Goal: Information Seeking & Learning: Learn about a topic

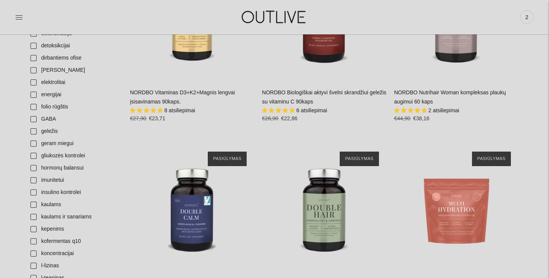
scroll to position [442, 0]
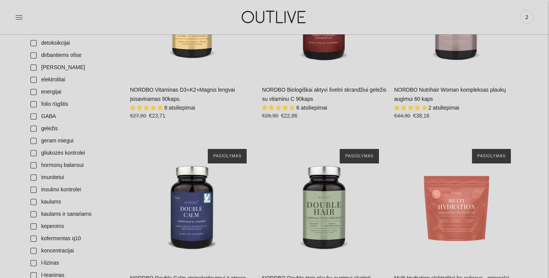
click at [289, 18] on img at bounding box center [274, 17] width 95 height 26
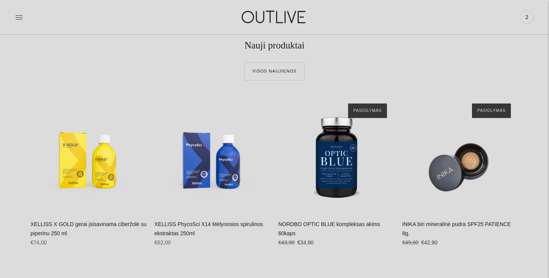
scroll to position [293, 0]
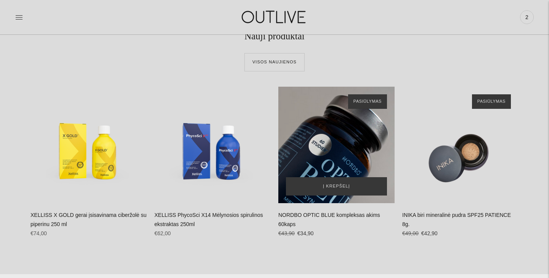
click at [344, 154] on div "NORDBO OPTIC BLUE kompleksas akims 60kaps\a" at bounding box center [336, 145] width 116 height 116
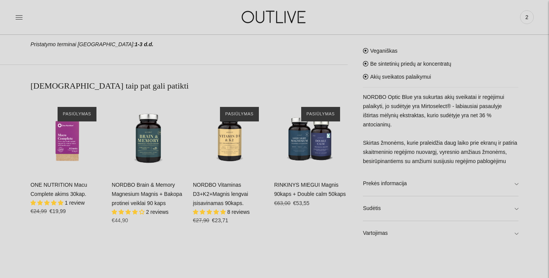
scroll to position [432, 0]
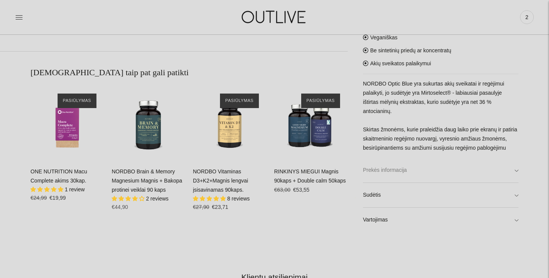
click at [459, 170] on link "Prekės informacija" at bounding box center [441, 170] width 156 height 24
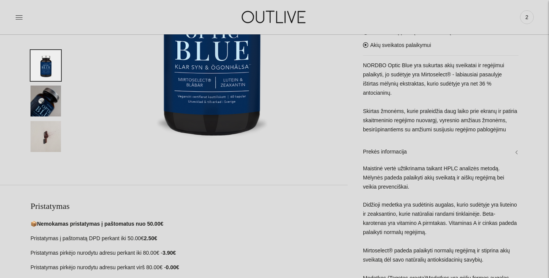
scroll to position [180, 0]
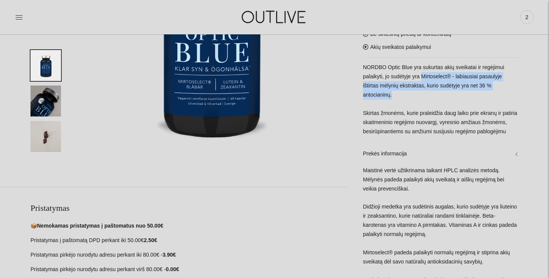
drag, startPoint x: 422, startPoint y: 77, endPoint x: 422, endPoint y: 96, distance: 18.7
click at [422, 96] on p "NORDBO Optic Blue yra sukurtas akių sveikatai ir regėjimui palaikyti, jo sudėty…" at bounding box center [441, 99] width 156 height 73
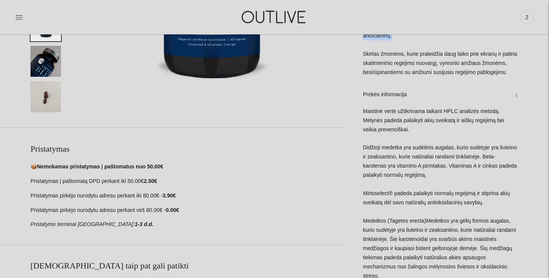
scroll to position [247, 0]
